Goal: Task Accomplishment & Management: Use online tool/utility

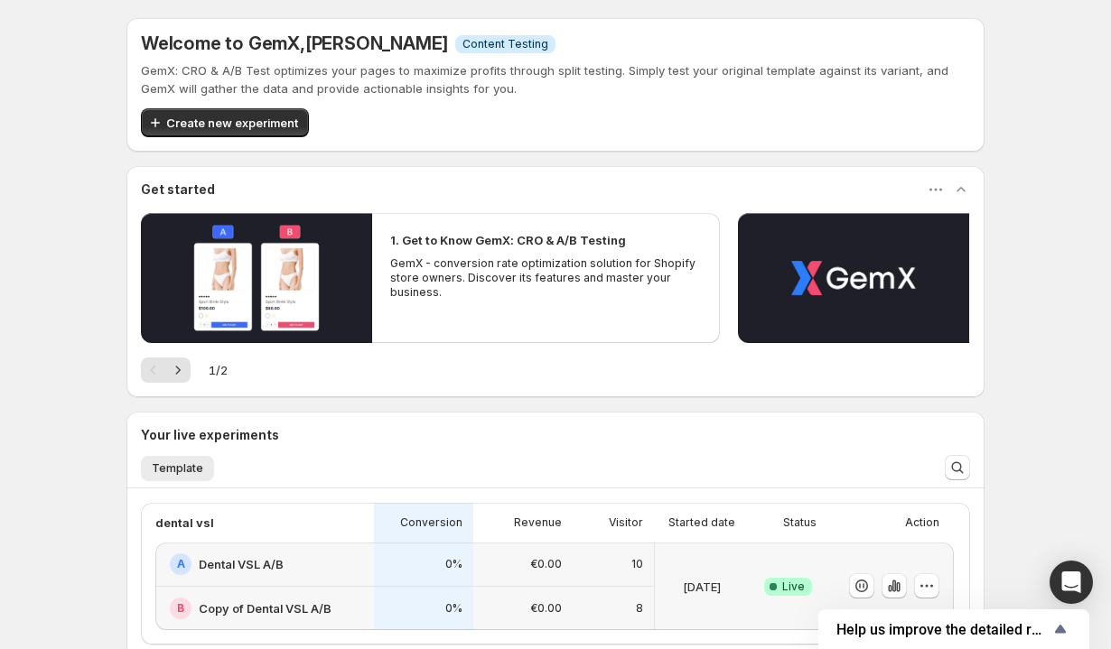
click at [201, 67] on p "GemX: CRO & A/B Test optimizes your pages to maximize profits through split tes…" at bounding box center [555, 79] width 829 height 36
click at [189, 69] on p "GemX: CRO & A/B Test optimizes your pages to maximize profits through split tes…" at bounding box center [555, 79] width 829 height 36
drag, startPoint x: 279, startPoint y: 69, endPoint x: 360, endPoint y: 26, distance: 91.7
click at [360, 26] on div "Welcome to GemX , [PERSON_NAME] Info Content Testing GemX: CRO & A/B Test optim…" at bounding box center [555, 85] width 858 height 134
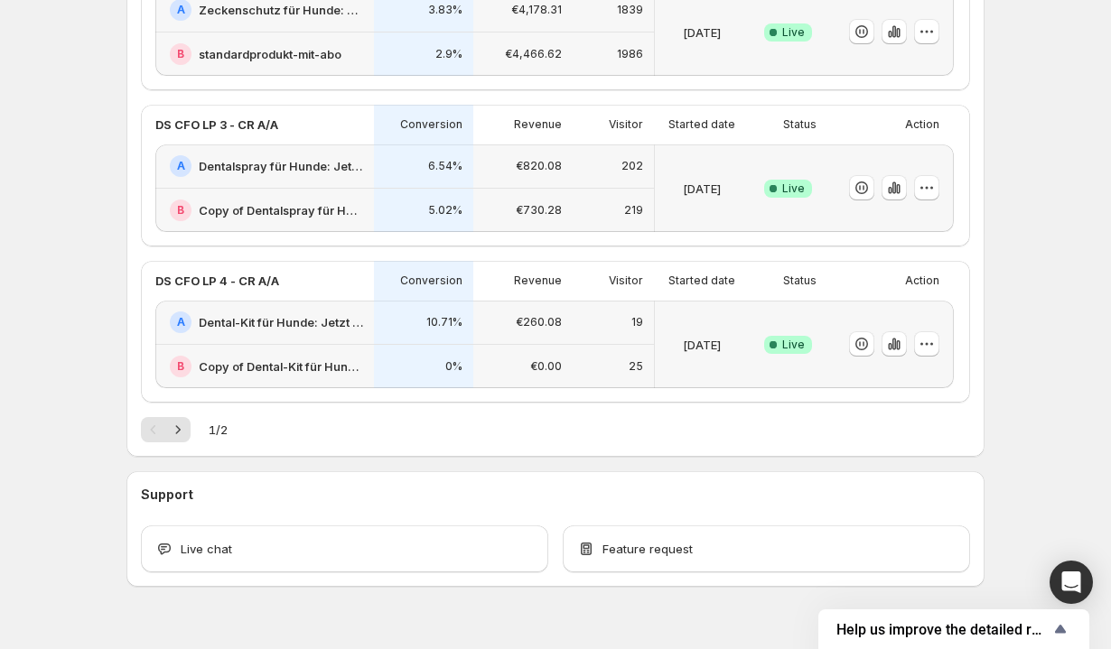
scroll to position [888, 0]
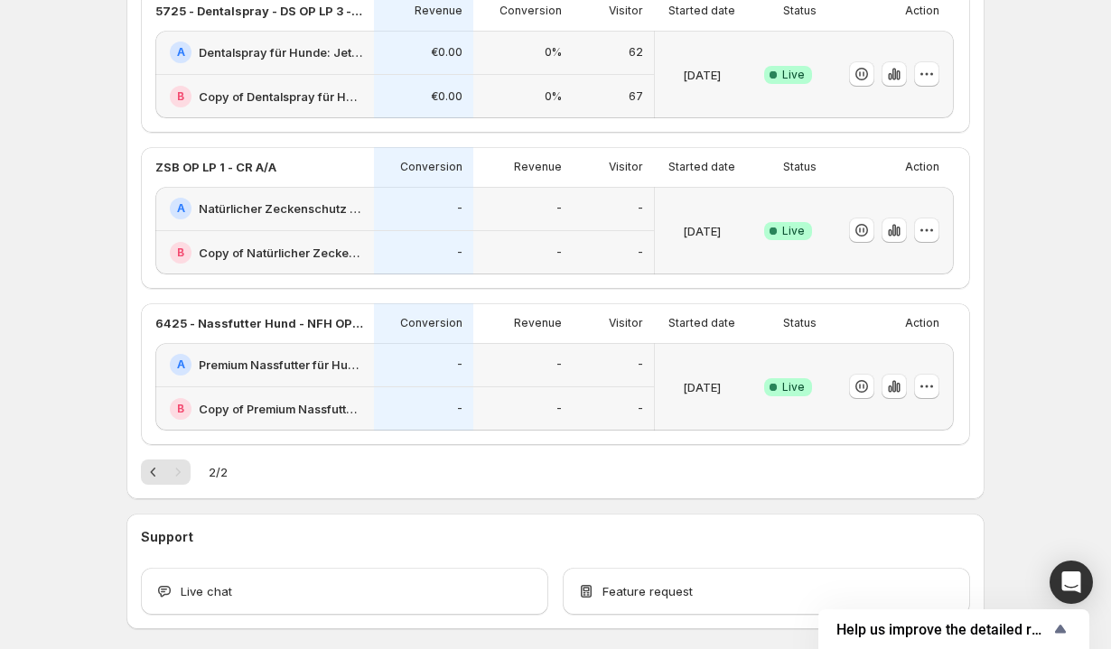
scroll to position [490, 0]
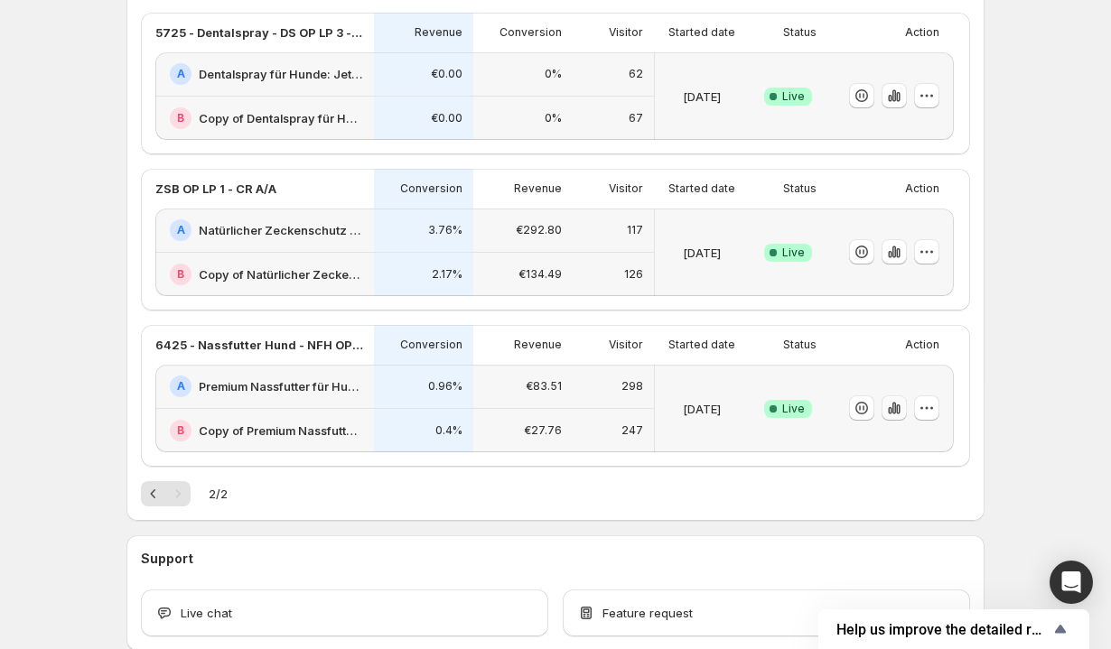
click at [901, 406] on icon "button" at bounding box center [894, 408] width 18 height 18
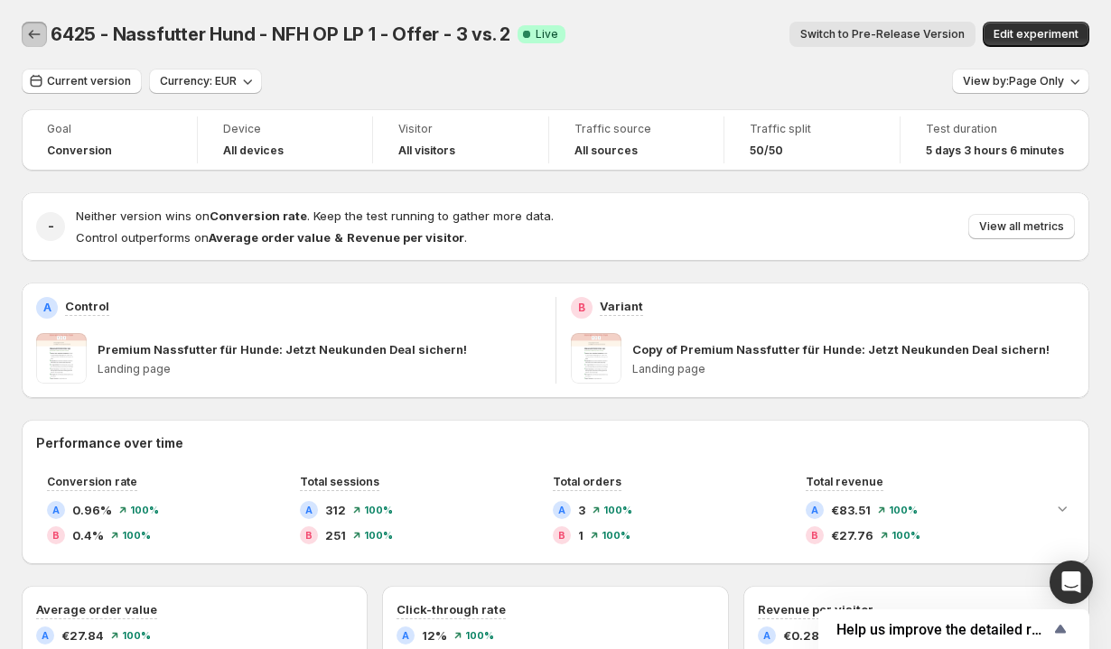
click at [30, 32] on icon "Back" at bounding box center [34, 34] width 18 height 18
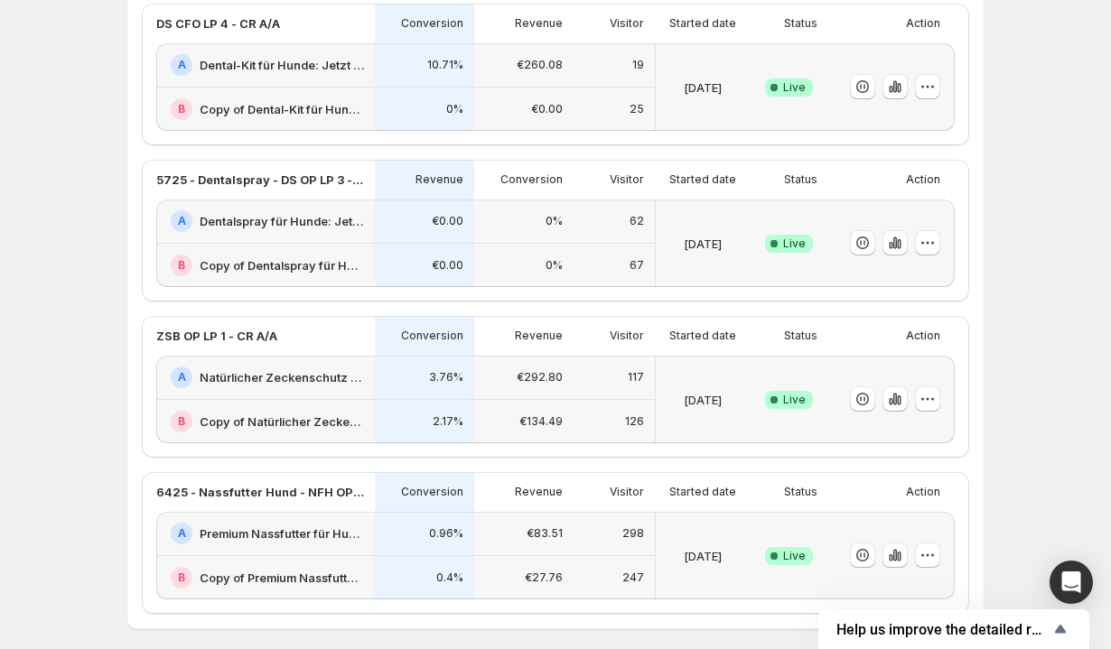
scroll to position [797, 0]
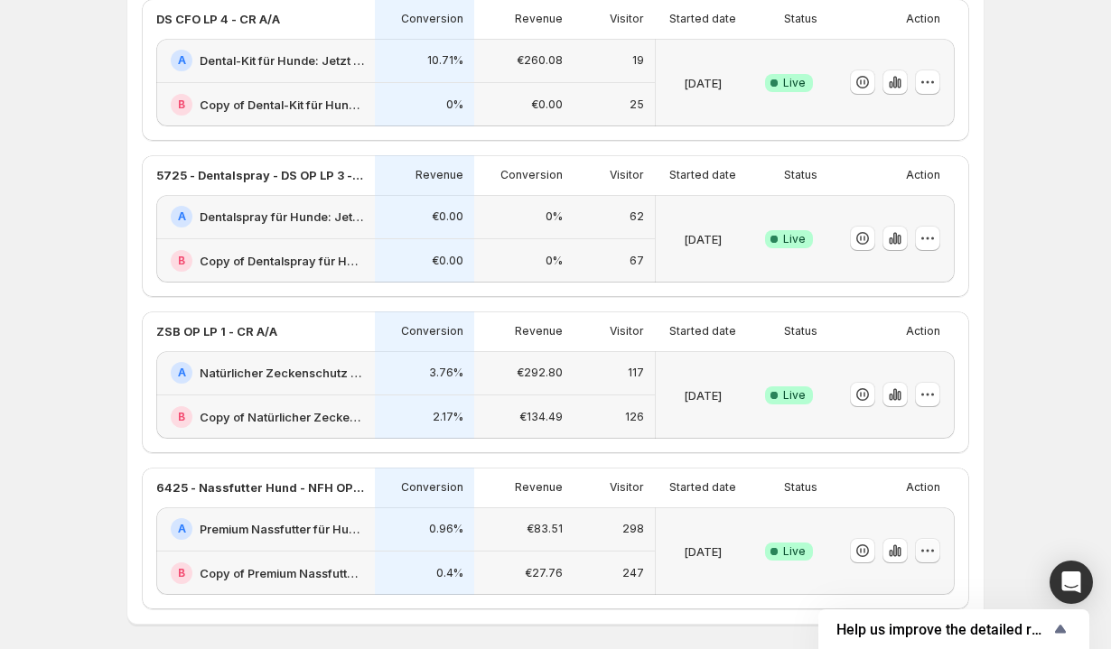
click at [919, 553] on icon "button" at bounding box center [928, 551] width 18 height 18
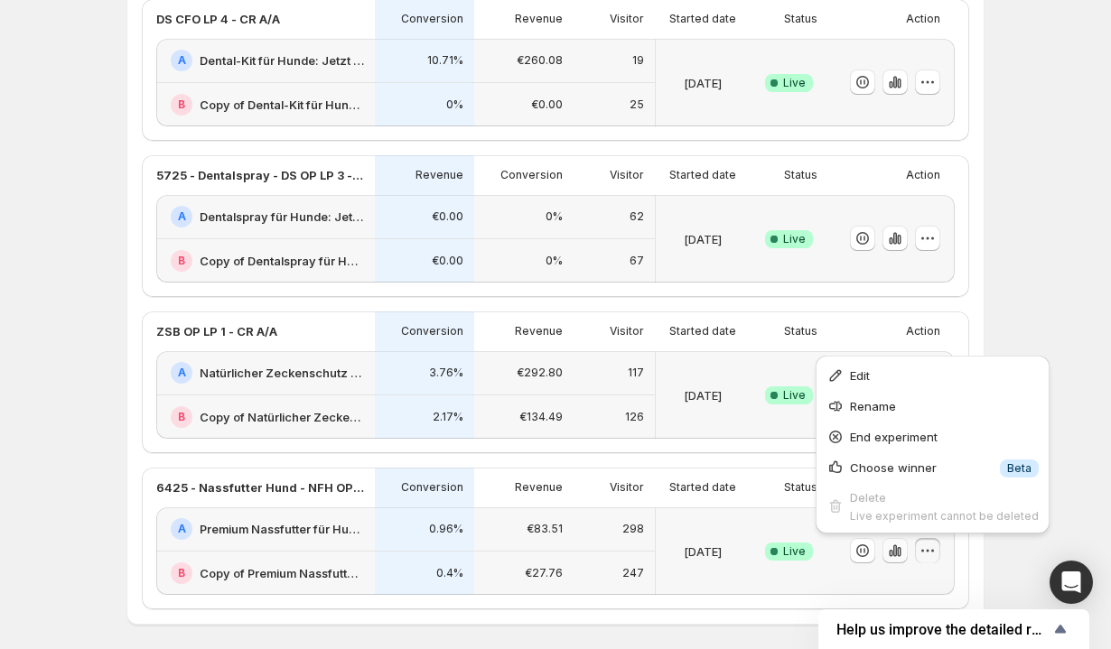
click at [893, 558] on icon "button" at bounding box center [895, 551] width 18 height 18
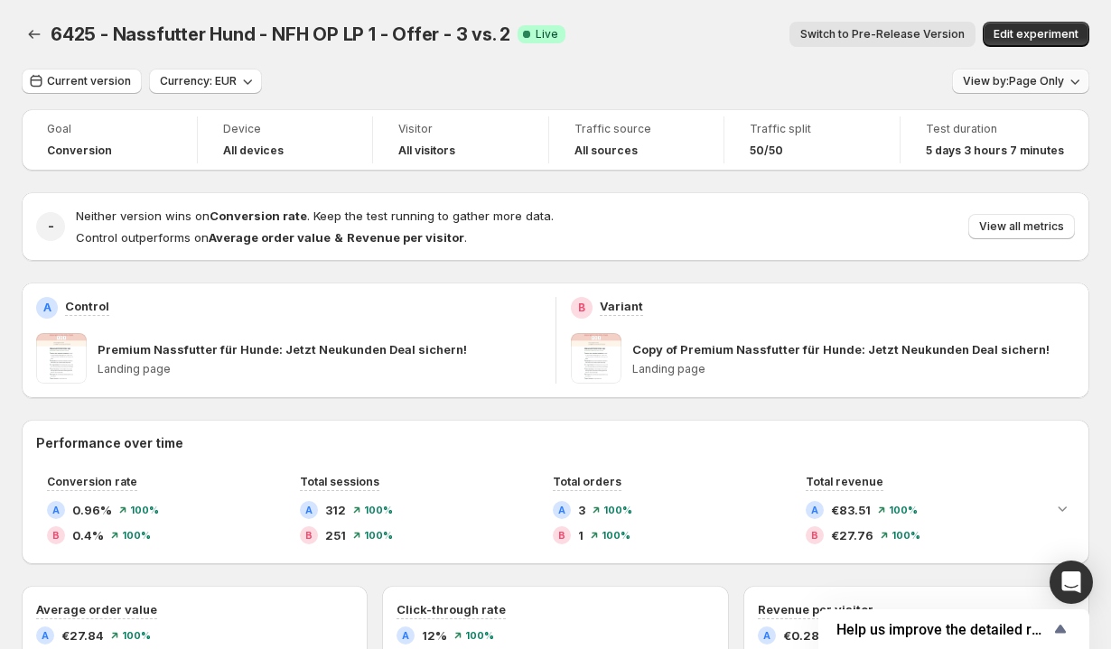
click at [1060, 89] on button "View by: Page Only" at bounding box center [1020, 81] width 137 height 25
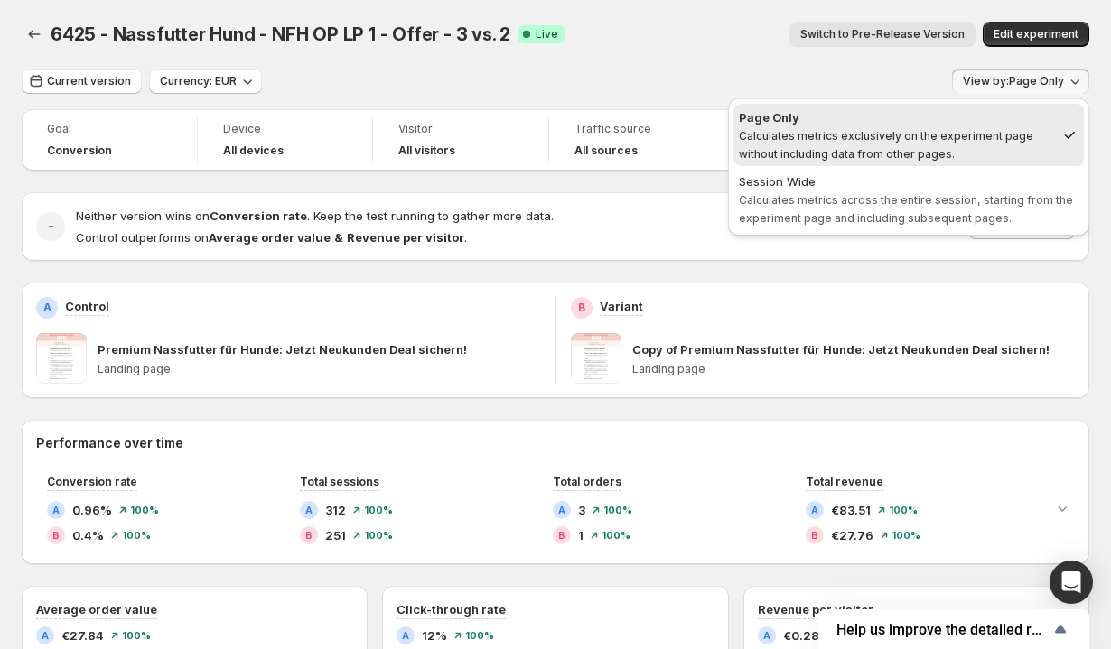
click at [822, 60] on div "6425 - Nassfutter Hund - NFH OP LP 1 - Offer - 3 vs. 2. This page is ready 6425…" at bounding box center [556, 34] width 1068 height 69
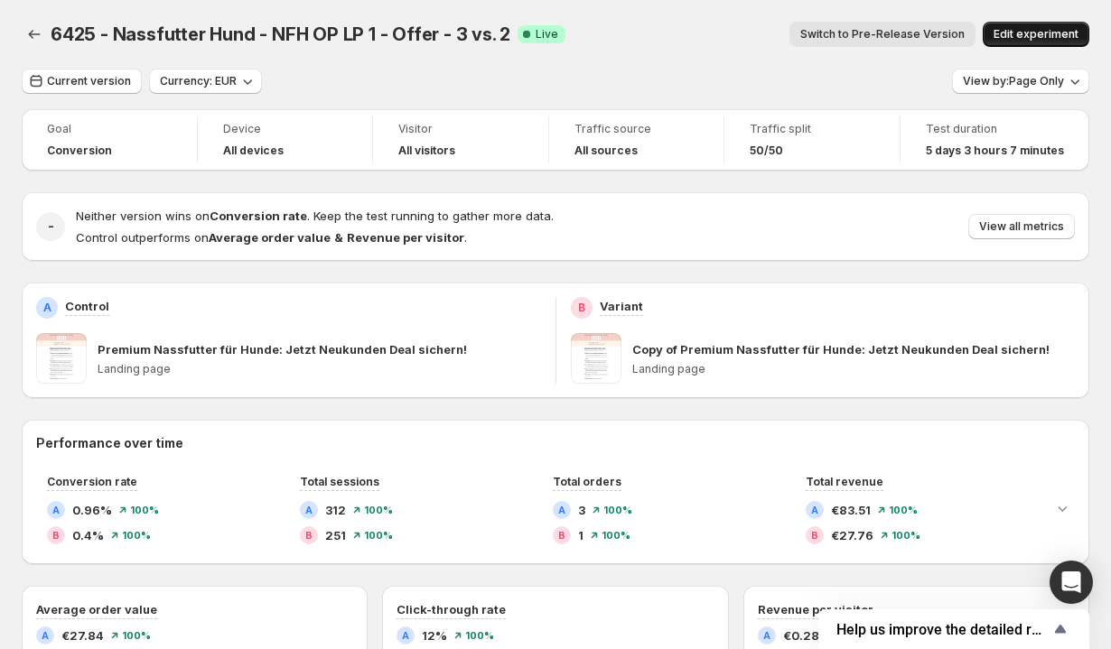
click at [1050, 40] on span "Edit experiment" at bounding box center [1036, 34] width 85 height 14
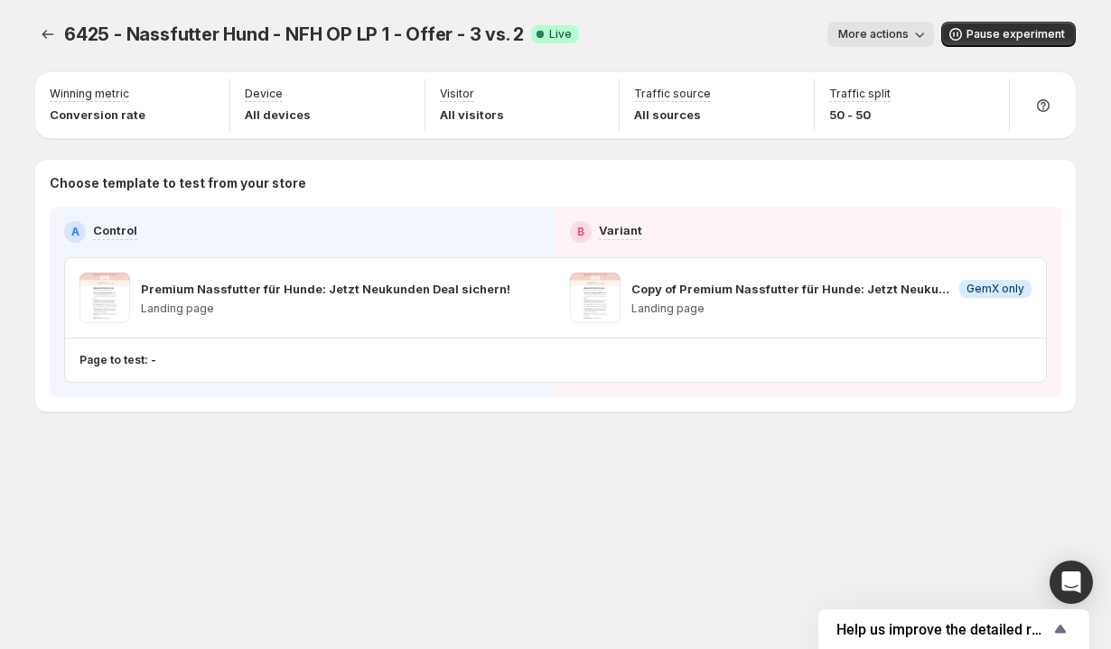
click at [873, 34] on span "More actions" at bounding box center [873, 34] width 70 height 14
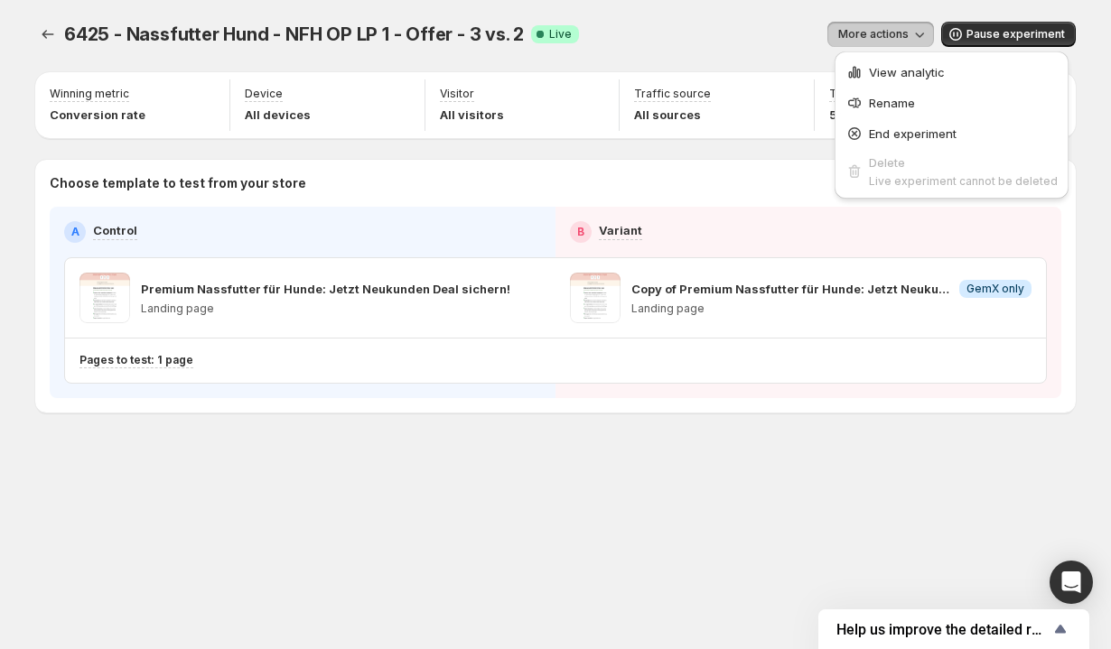
click at [717, 41] on div "More actions" at bounding box center [763, 34] width 341 height 25
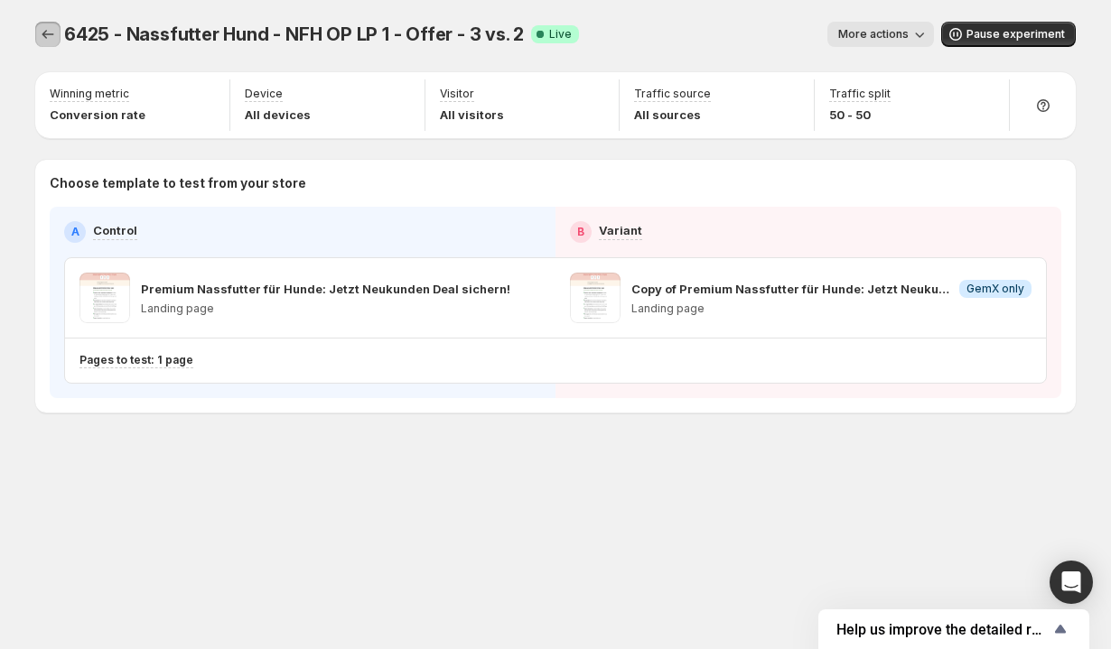
click at [43, 40] on icon "Experiments" at bounding box center [48, 34] width 18 height 18
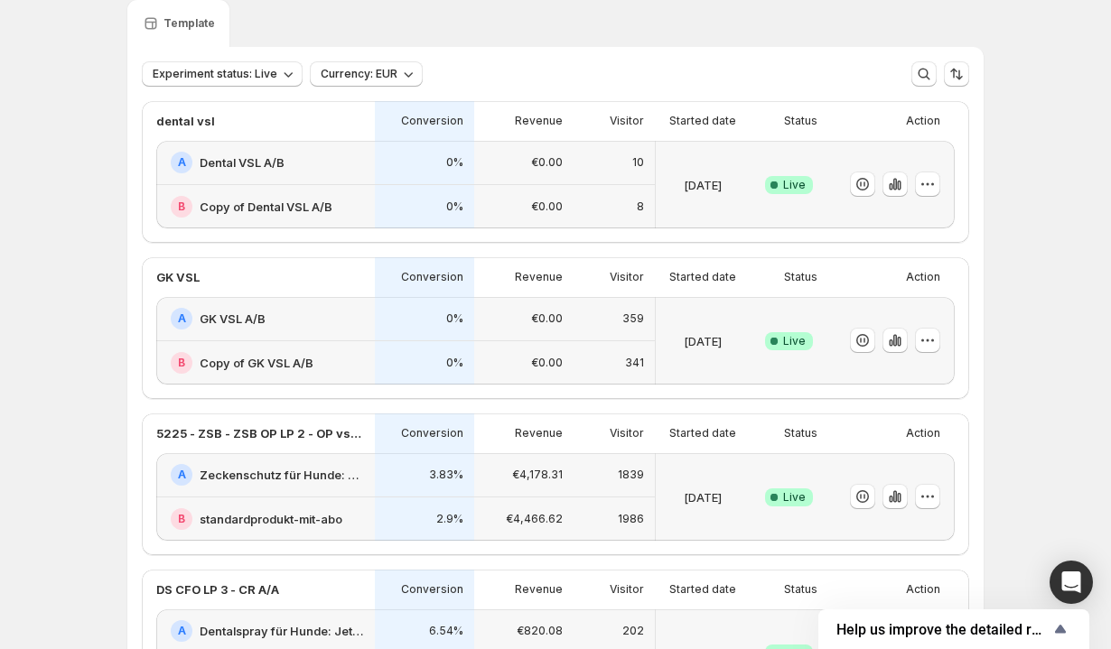
scroll to position [870, 0]
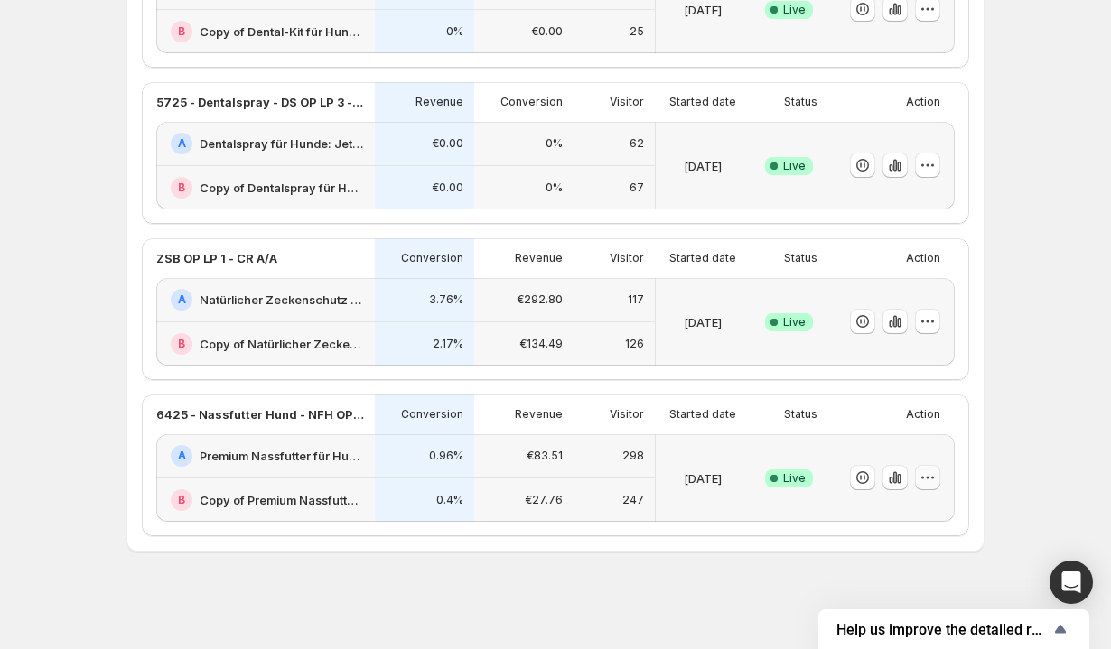
click at [933, 475] on icon "button" at bounding box center [928, 478] width 18 height 18
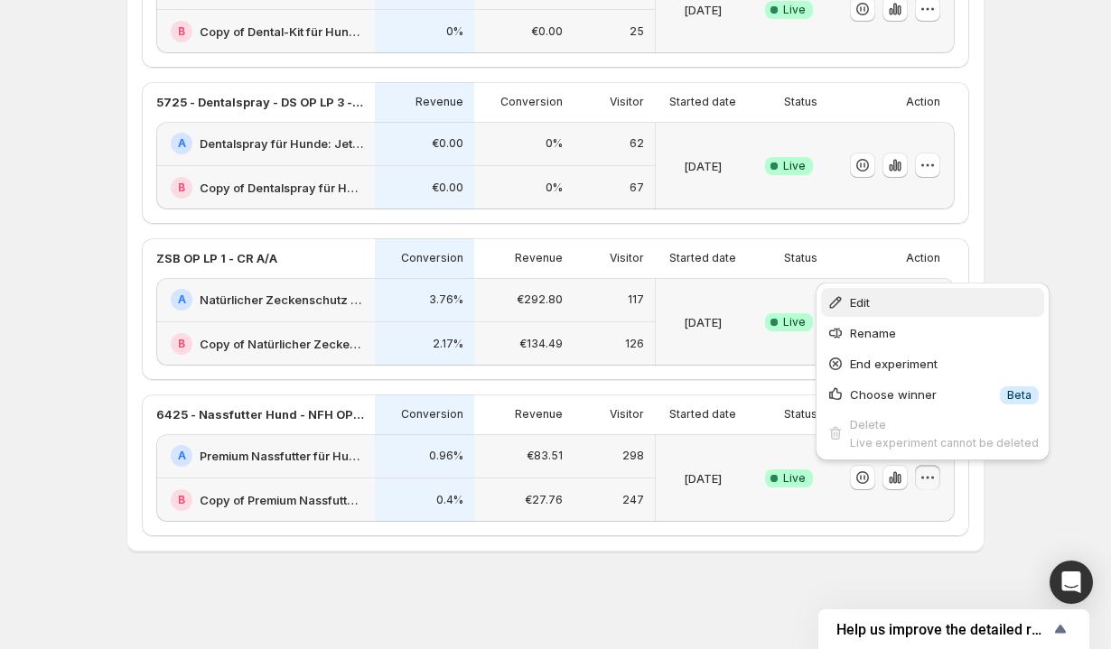
click at [884, 303] on span "Edit" at bounding box center [944, 303] width 189 height 18
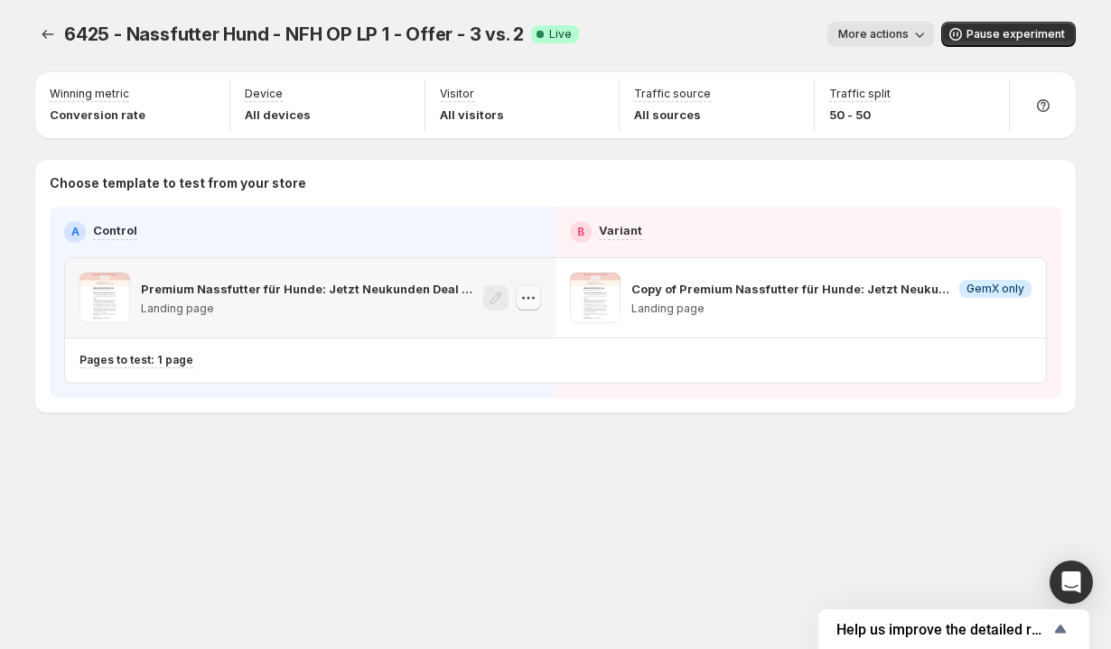
click at [520, 303] on icon "button" at bounding box center [528, 298] width 18 height 18
click at [361, 413] on div "6425 - Nassfutter Hund - NFH OP LP 1 - Offer - 3 vs. 2. This page is ready 6425…" at bounding box center [556, 255] width 1084 height 510
click at [47, 36] on icon "Experiments" at bounding box center [48, 34] width 18 height 18
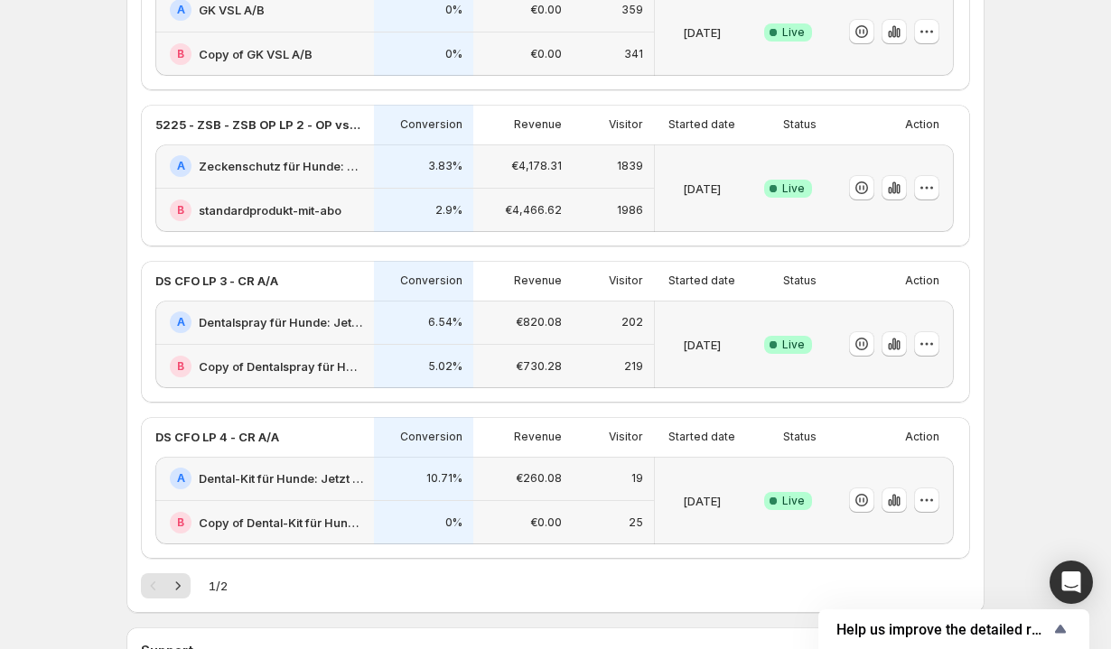
scroll to position [902, 0]
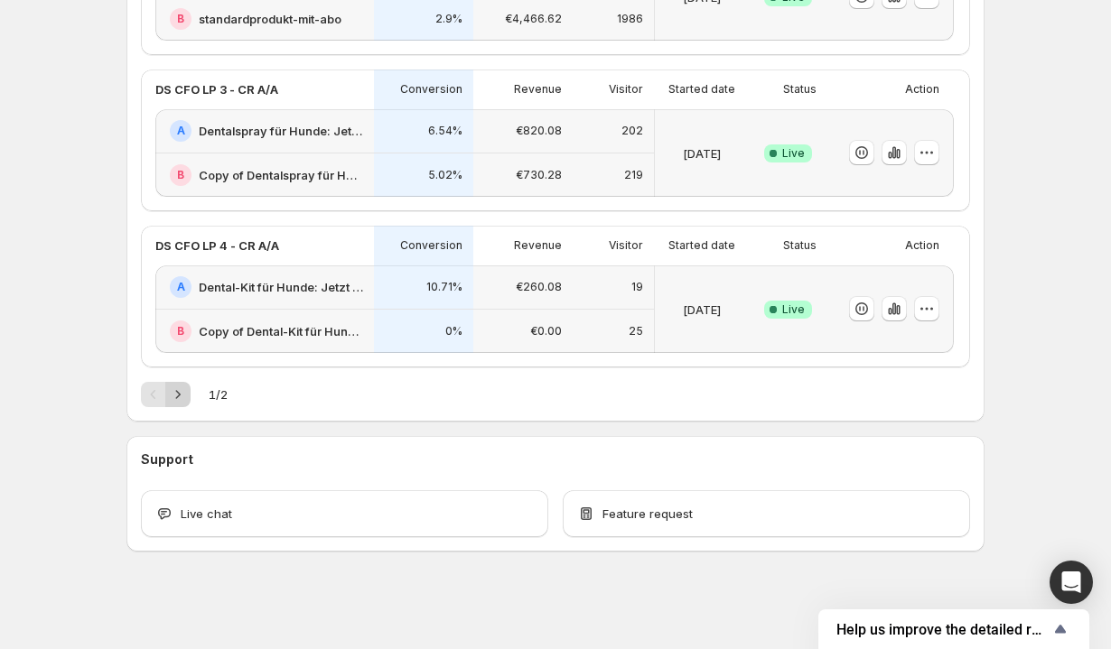
click at [927, 307] on icon "button" at bounding box center [927, 309] width 18 height 18
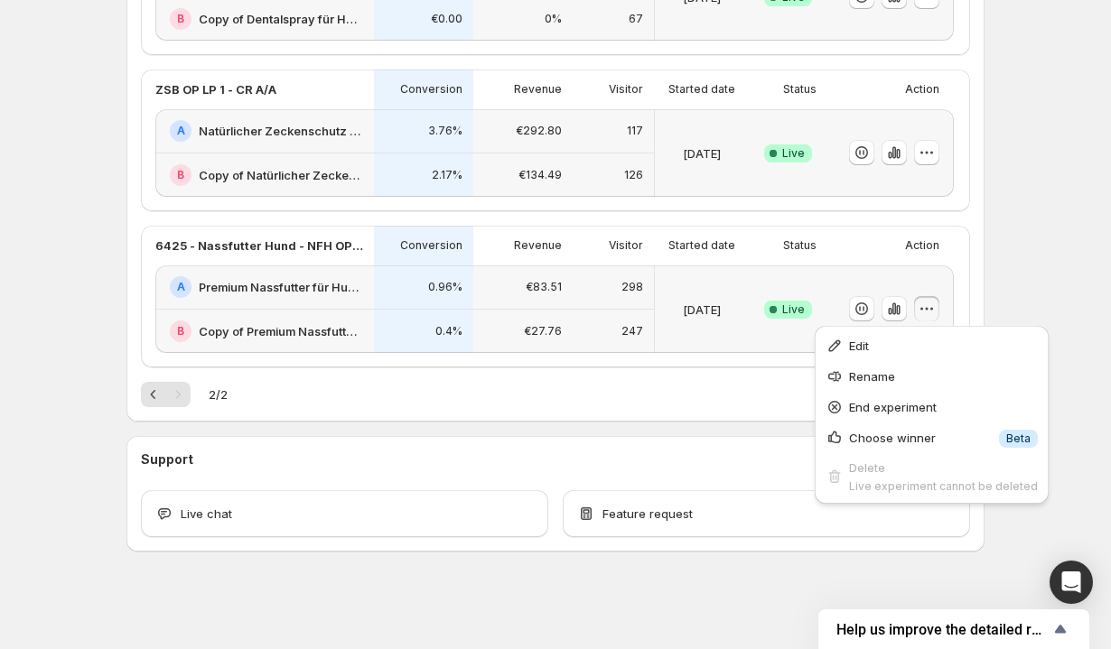
click at [1079, 254] on div "Welcome to GemX , [PERSON_NAME] Info Content Testing GemX: CRO & A/B Test optim…" at bounding box center [555, 29] width 1111 height 1239
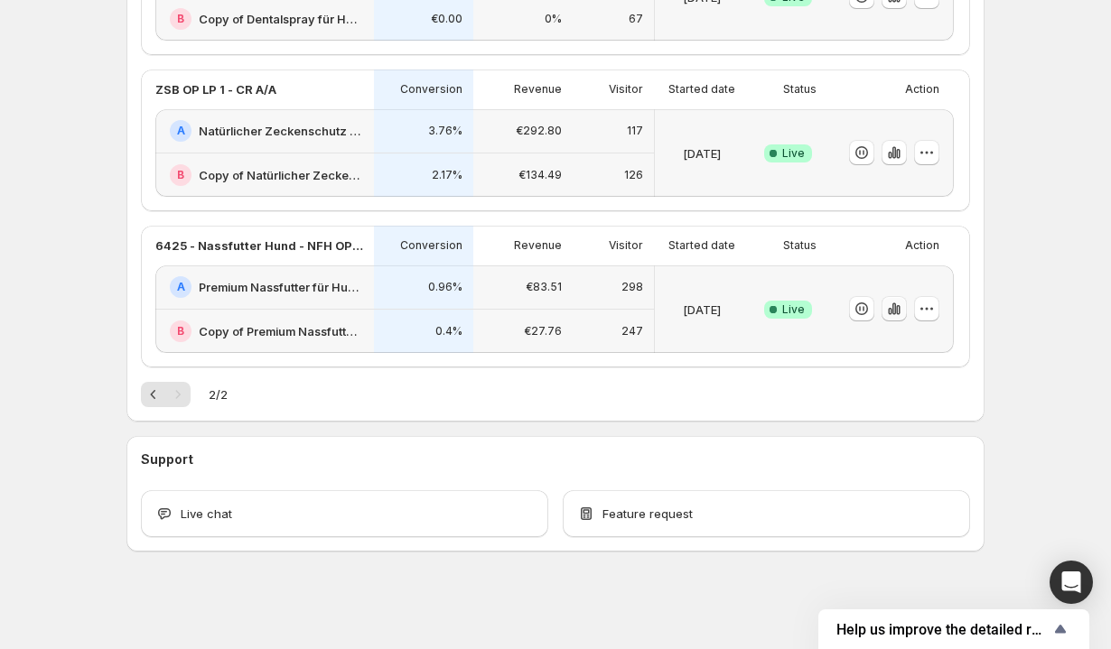
click at [889, 317] on icon "button" at bounding box center [894, 309] width 18 height 18
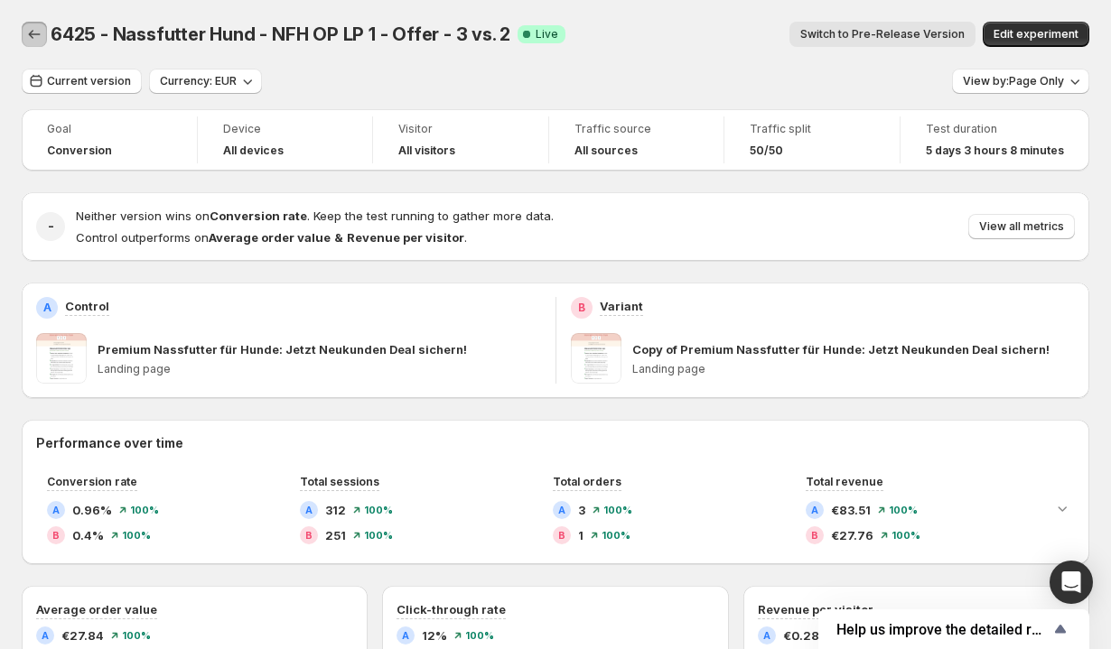
click at [32, 36] on icon "Back" at bounding box center [35, 34] width 12 height 9
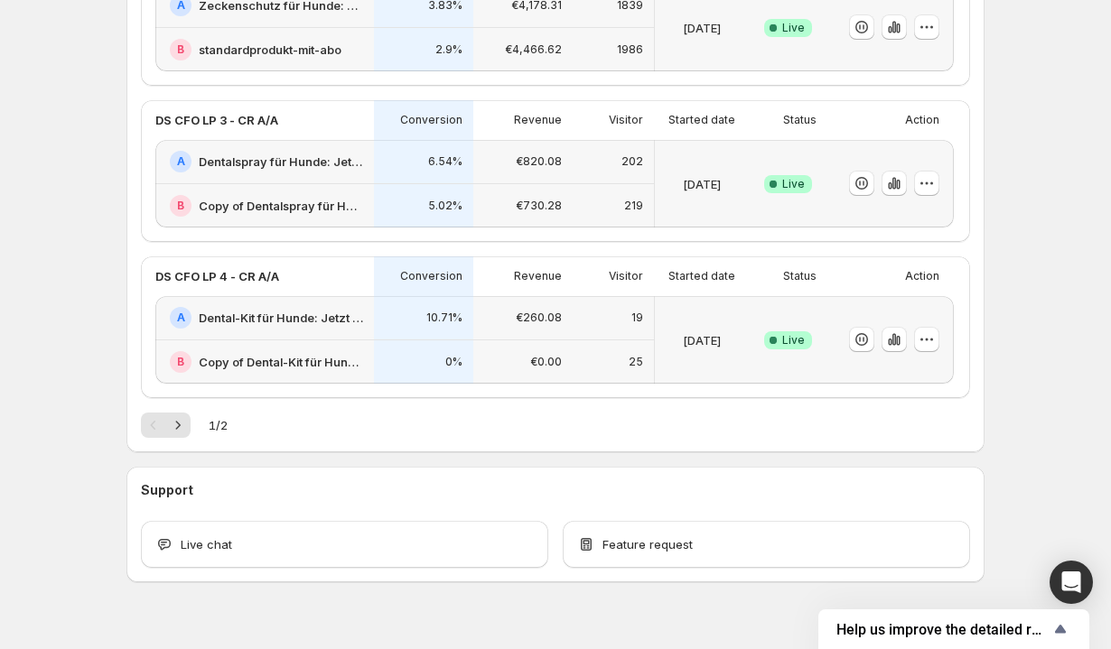
scroll to position [902, 0]
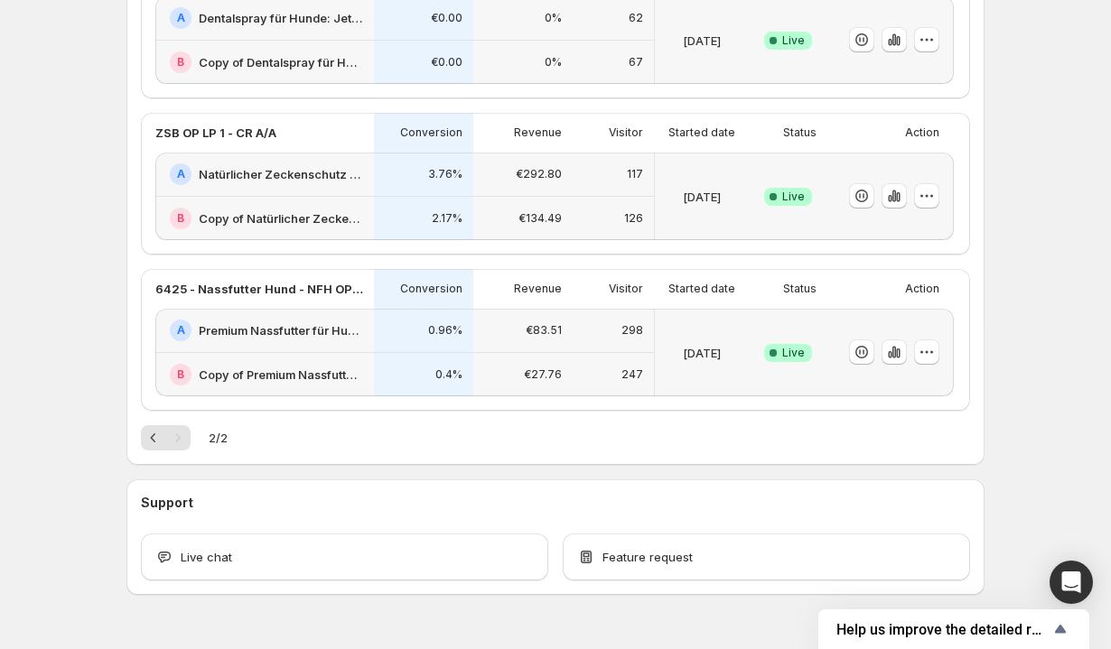
scroll to position [532, 0]
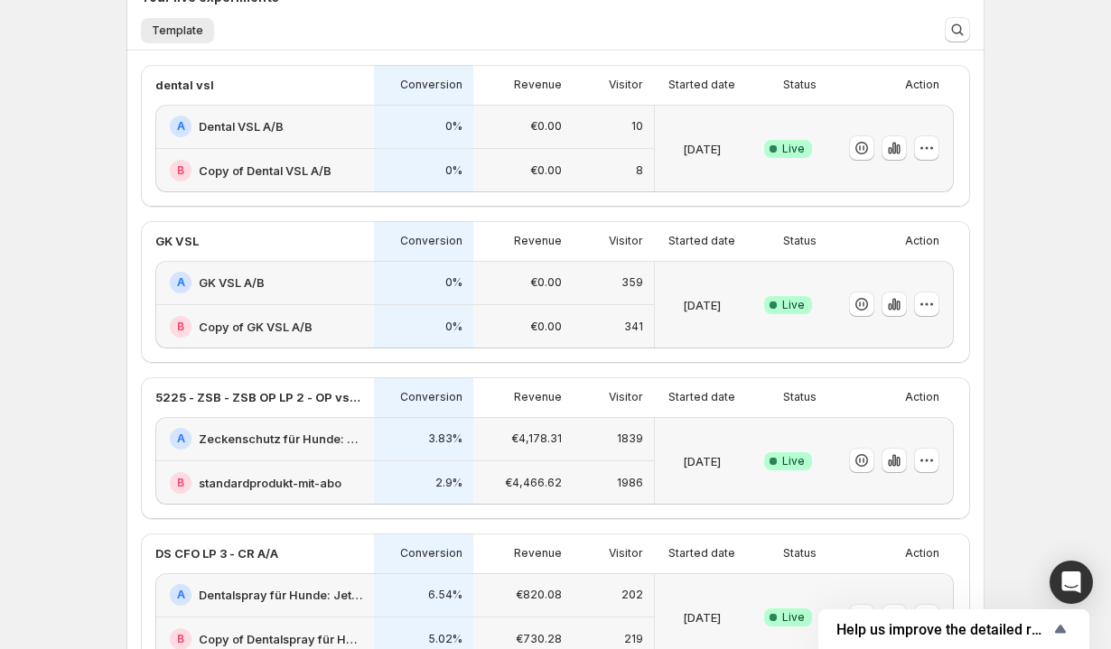
scroll to position [163, 0]
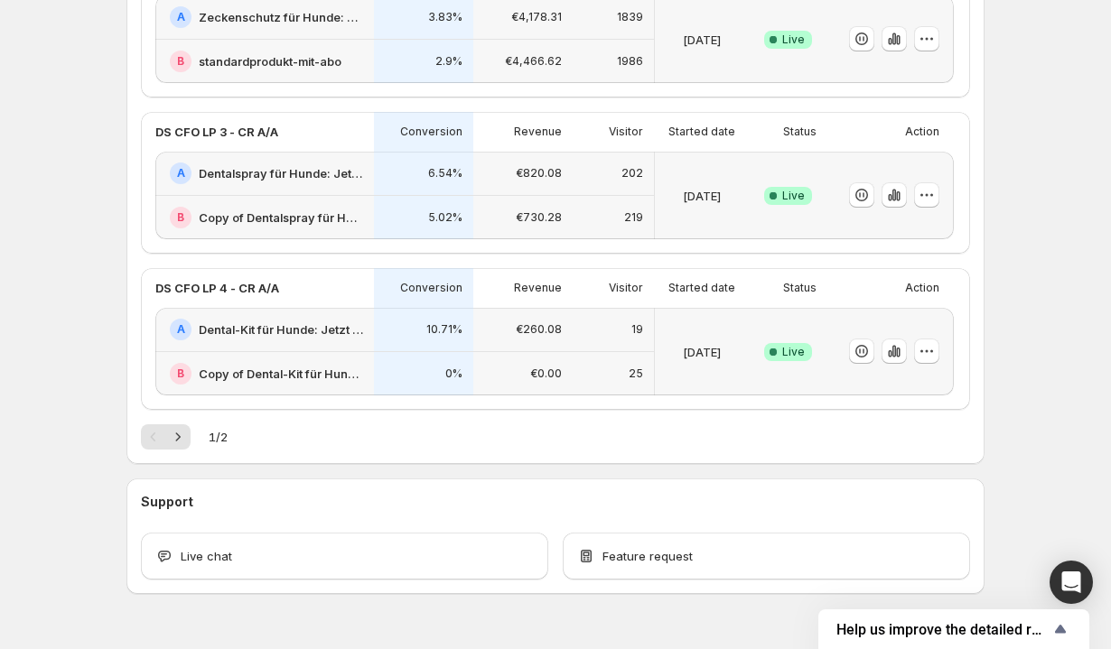
scroll to position [876, 0]
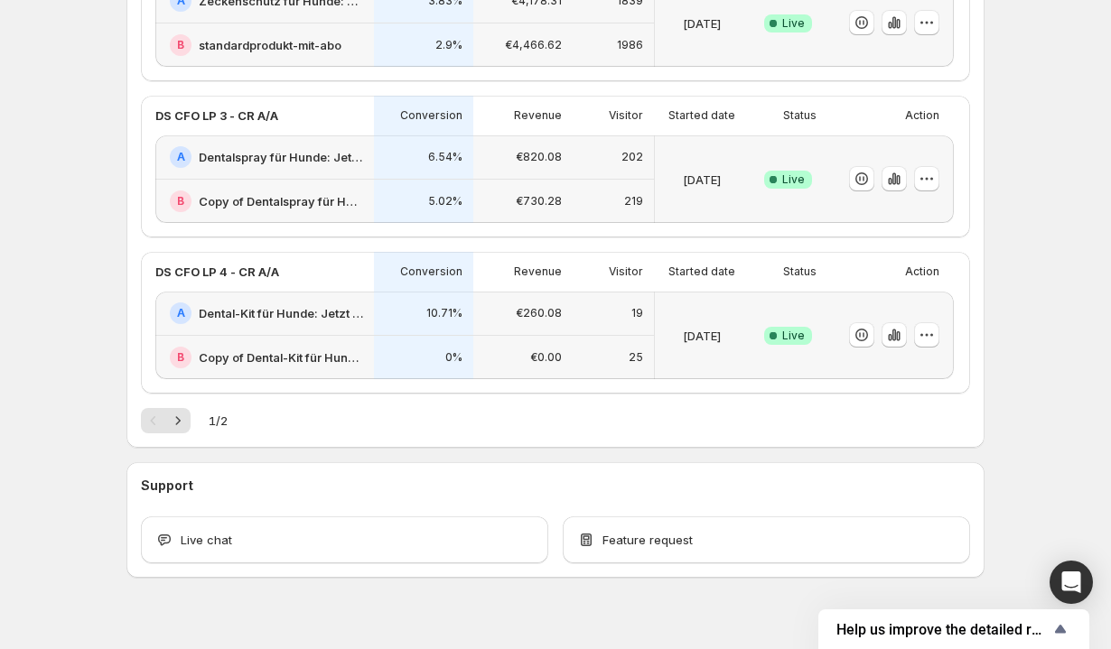
click at [191, 416] on div "1 / 2" at bounding box center [555, 420] width 829 height 25
click at [181, 423] on icon "Next" at bounding box center [178, 421] width 18 height 18
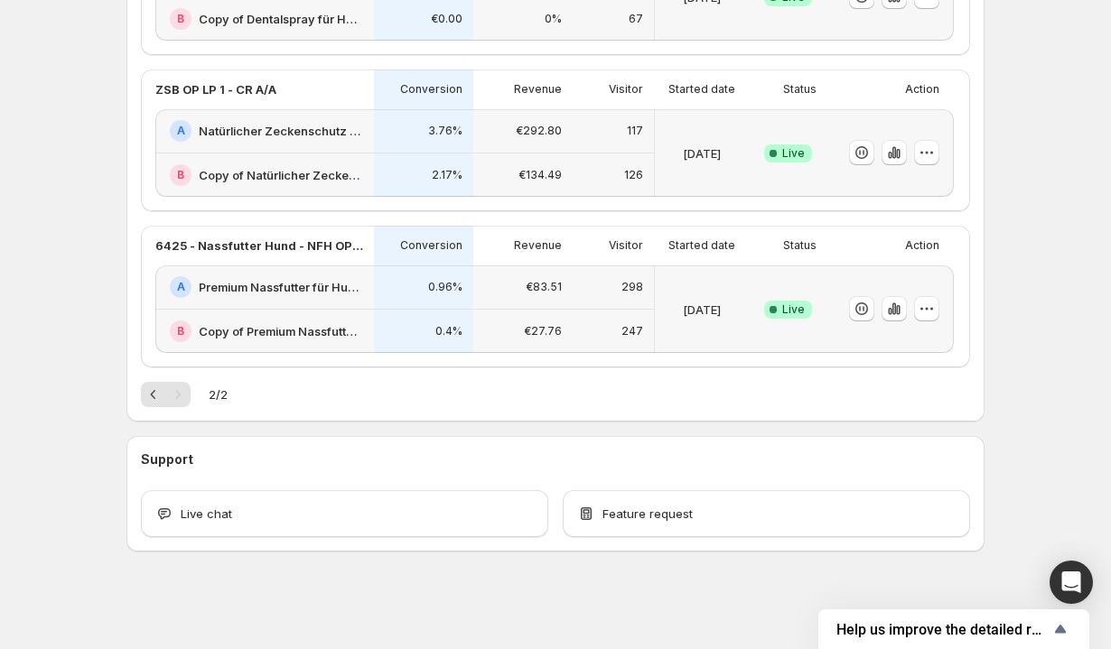
scroll to position [0, 0]
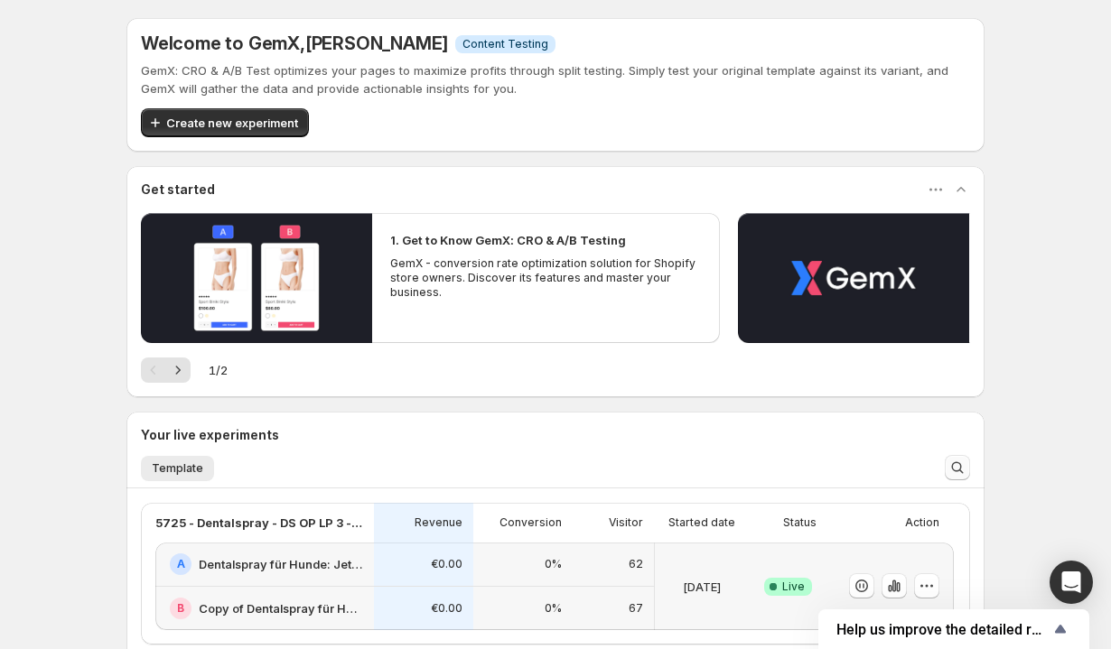
click at [961, 471] on icon "Search and filter results" at bounding box center [957, 468] width 18 height 18
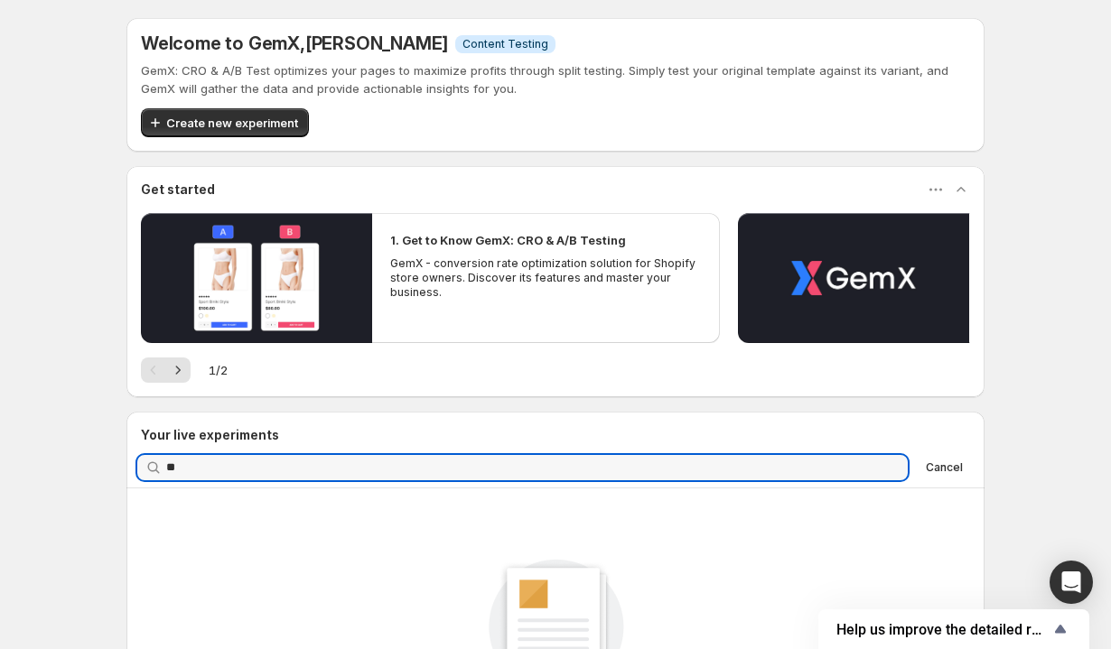
type input "*"
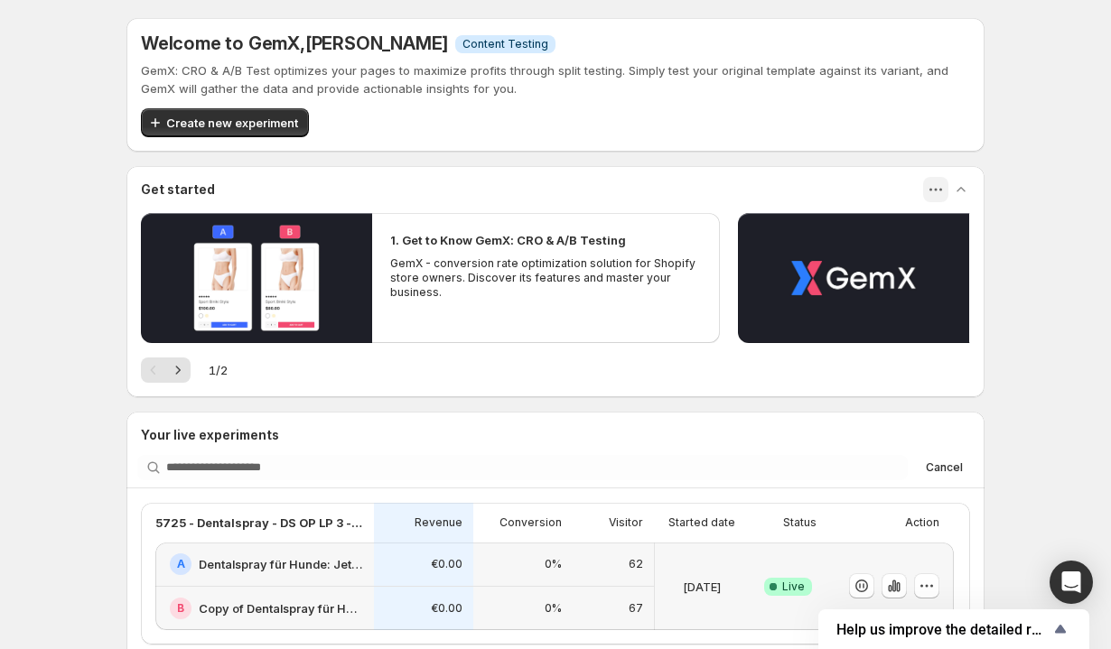
click at [938, 189] on icon "button" at bounding box center [936, 190] width 18 height 18
click at [938, 188] on icon "button" at bounding box center [936, 190] width 18 height 18
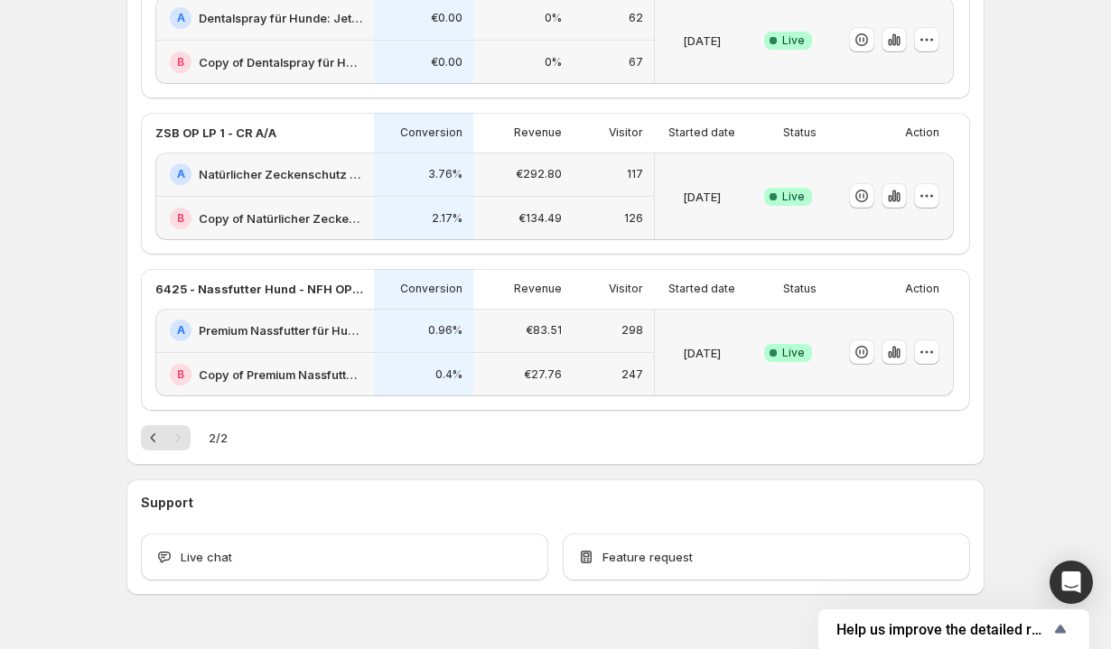
scroll to position [590, 0]
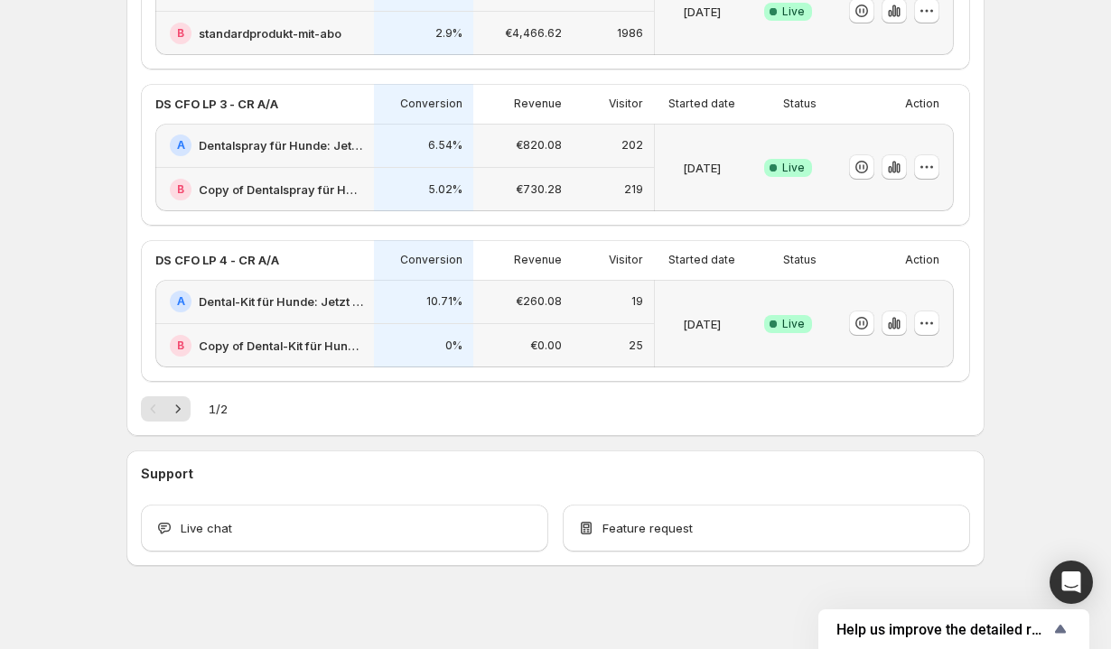
scroll to position [902, 0]
